Goal: Information Seeking & Learning: Learn about a topic

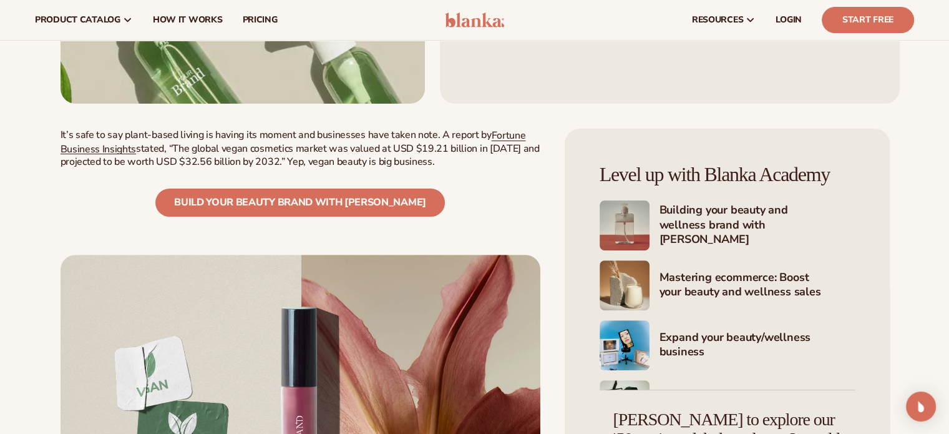
scroll to position [374, 0]
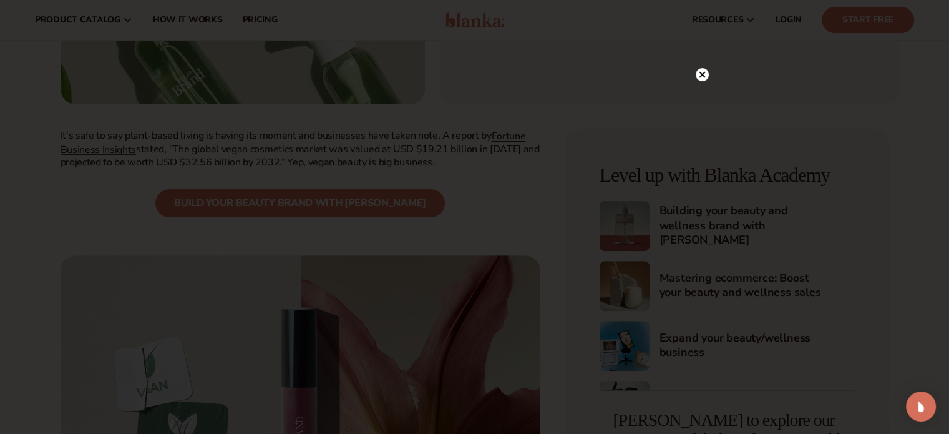
click at [701, 74] on icon at bounding box center [702, 75] width 6 height 6
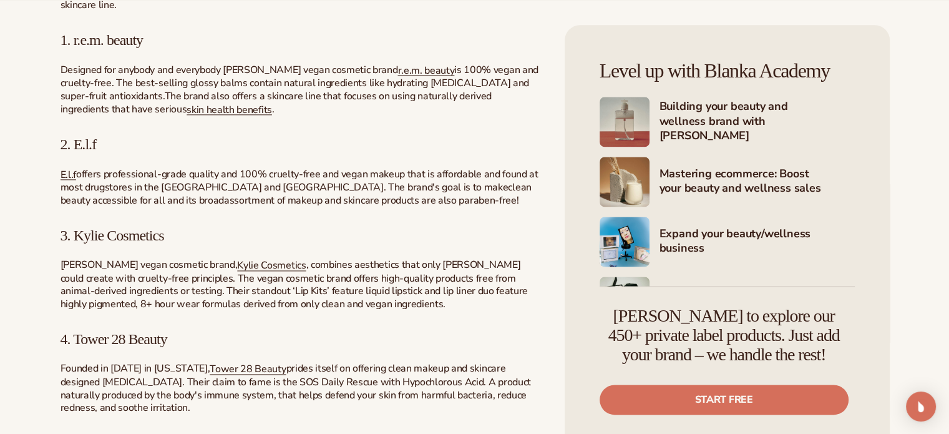
scroll to position [1747, 0]
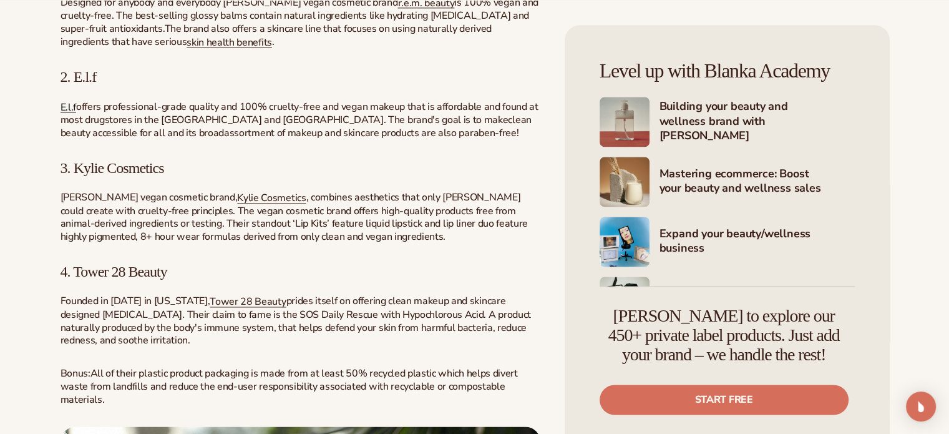
click at [61, 105] on span "E.l.f" at bounding box center [69, 107] width 16 height 14
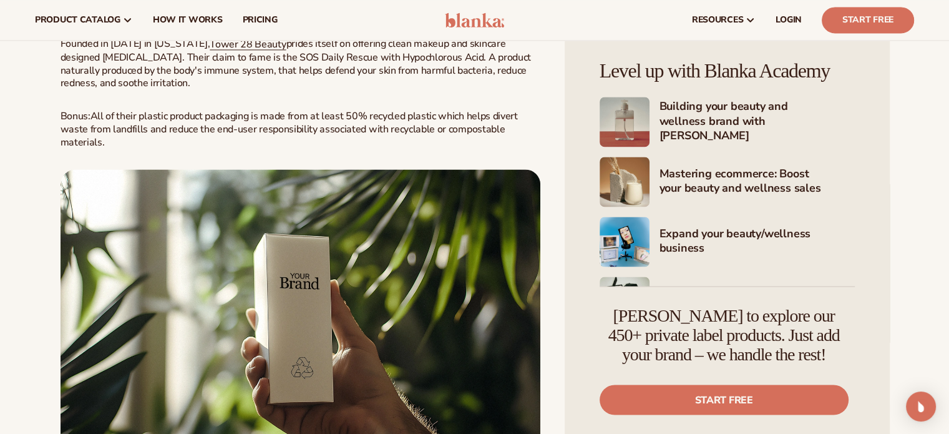
scroll to position [1872, 0]
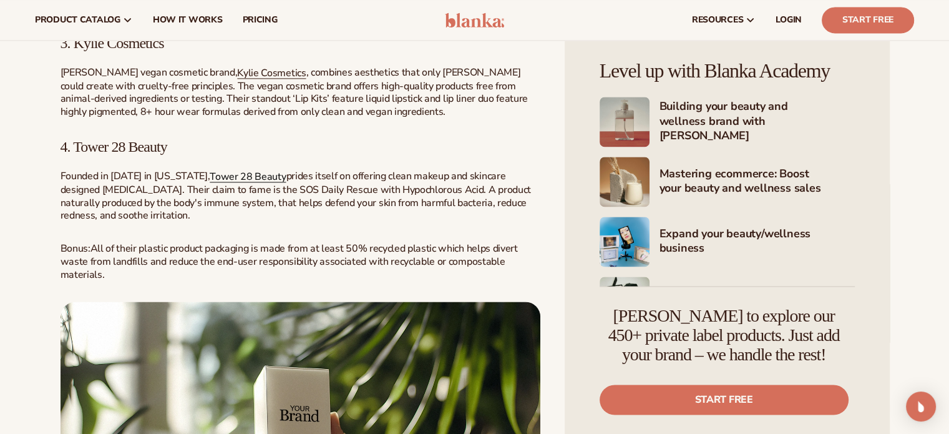
click at [233, 175] on span "Tower 28 Beauty" at bounding box center [248, 177] width 76 height 14
